Goal: Information Seeking & Learning: Learn about a topic

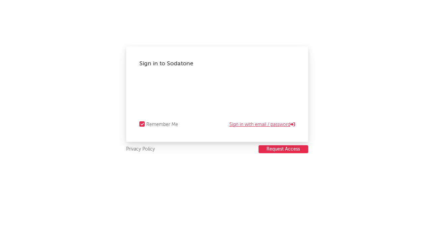
click at [252, 124] on link "Sign in with email / password" at bounding box center [262, 125] width 66 height 8
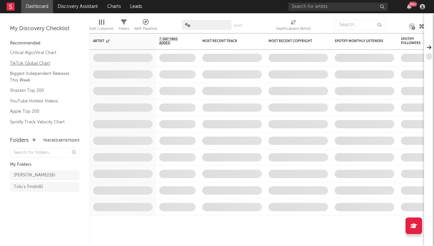
click at [24, 63] on link "TikTok Global Chart" at bounding box center [41, 63] width 63 height 7
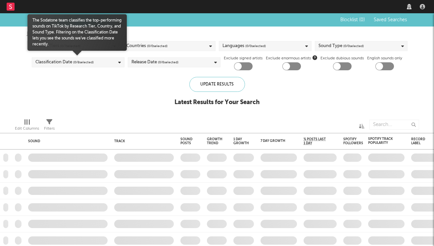
checkbox input "true"
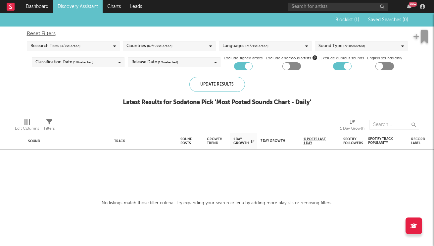
click at [344, 69] on div at bounding box center [342, 66] width 19 height 8
checkbox input "false"
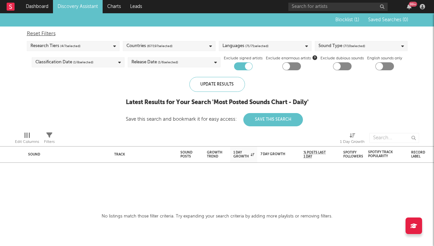
click at [158, 64] on span "( 1 / 6 selected)" at bounding box center [168, 62] width 20 height 8
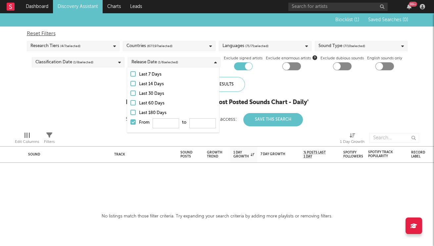
click at [78, 109] on div "Blocklist ( 1 ) Saved Searches ( 0 ) Reset Filters Research Tiers ( 4 / 7 selec…" at bounding box center [217, 69] width 434 height 113
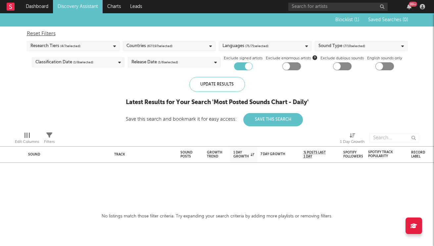
click at [343, 44] on span "( 7 / 10 selected)" at bounding box center [354, 46] width 22 height 8
click at [278, 190] on div "Sound Track Sound Posts Growth Trend 1 Day Growth 7 Day Growth WoW % Growth % P…" at bounding box center [217, 129] width 434 height 232
